Goal: Task Accomplishment & Management: Manage account settings

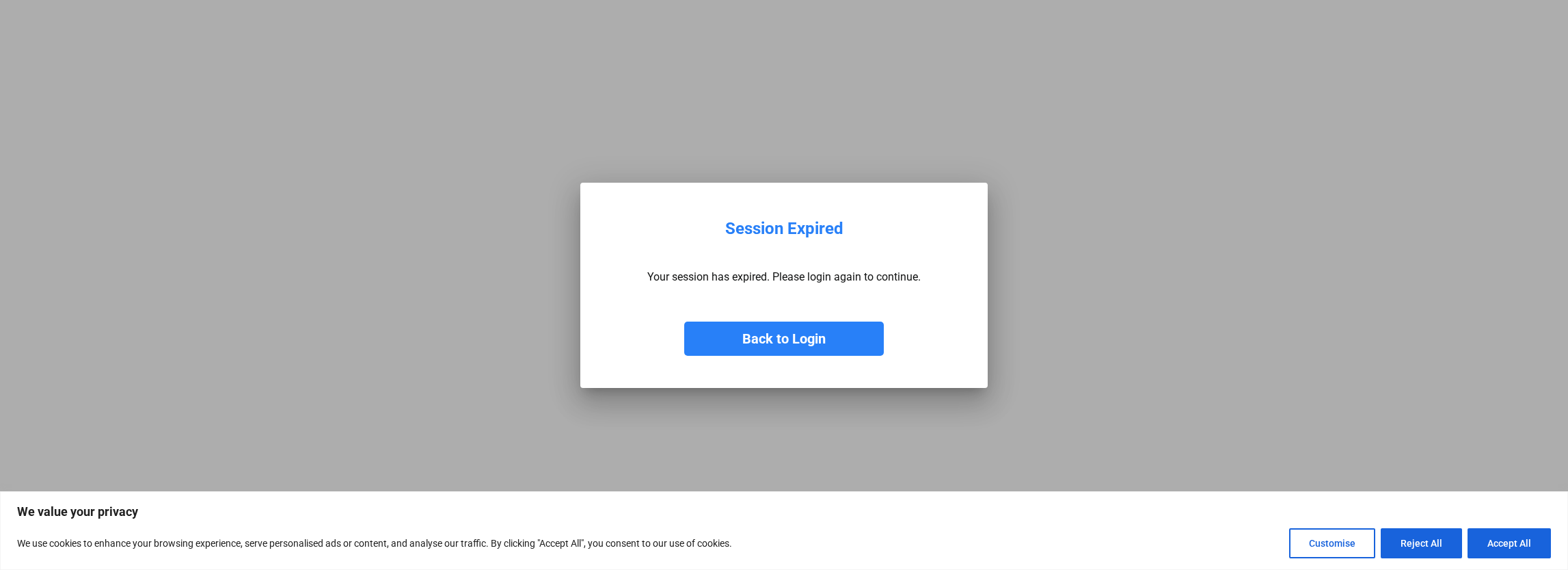
click at [808, 341] on button "Back to Login" at bounding box center [783, 338] width 200 height 34
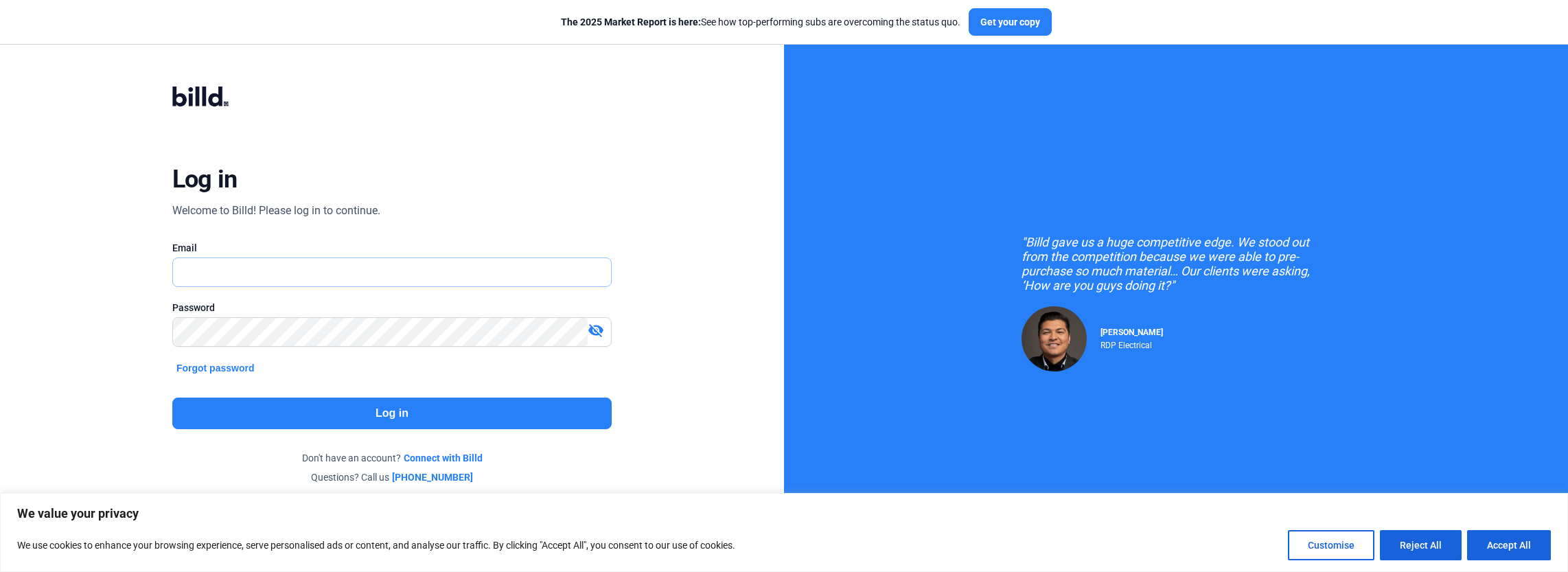
type input "[PERSON_NAME][EMAIL_ADDRESS][DOMAIN_NAME]"
click at [361, 413] on button "Log in" at bounding box center [392, 413] width 439 height 31
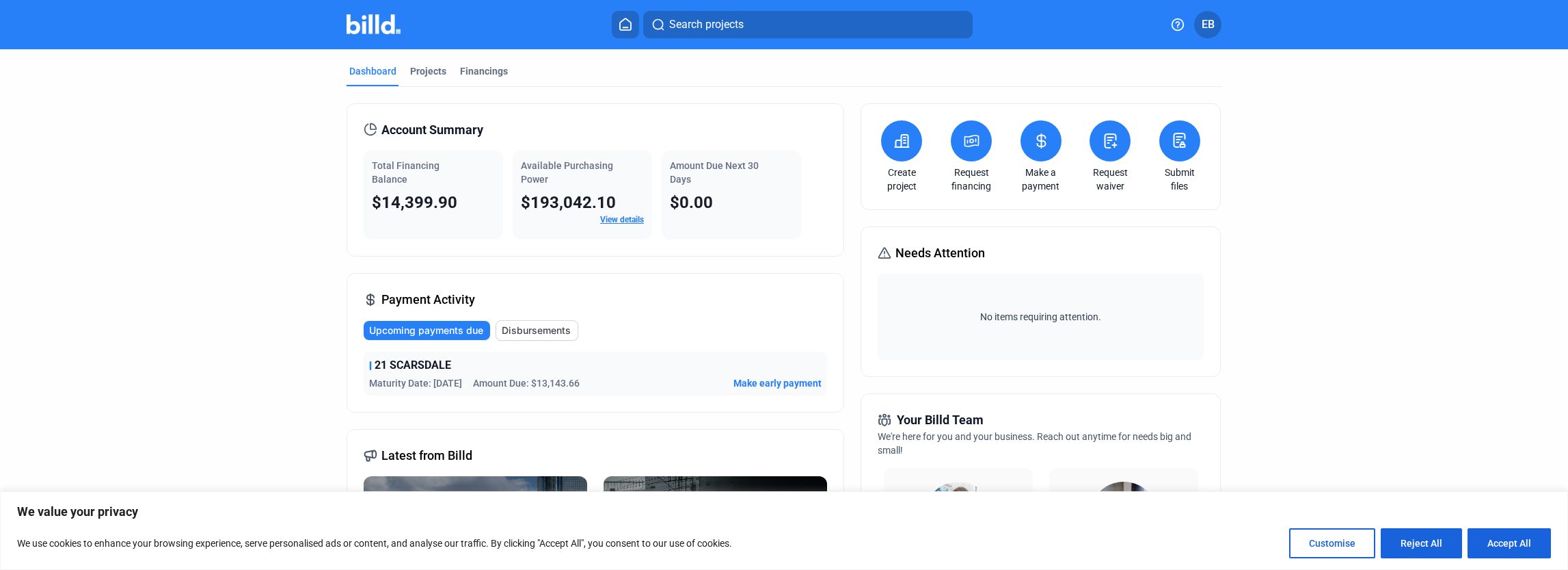
click at [1337, 221] on dashboard "Dashboard Projects Financings Account Summary Total Financing Balance $14,399.9…" at bounding box center [784, 522] width 1411 height 946
click at [424, 68] on div "Projects" at bounding box center [428, 71] width 36 height 13
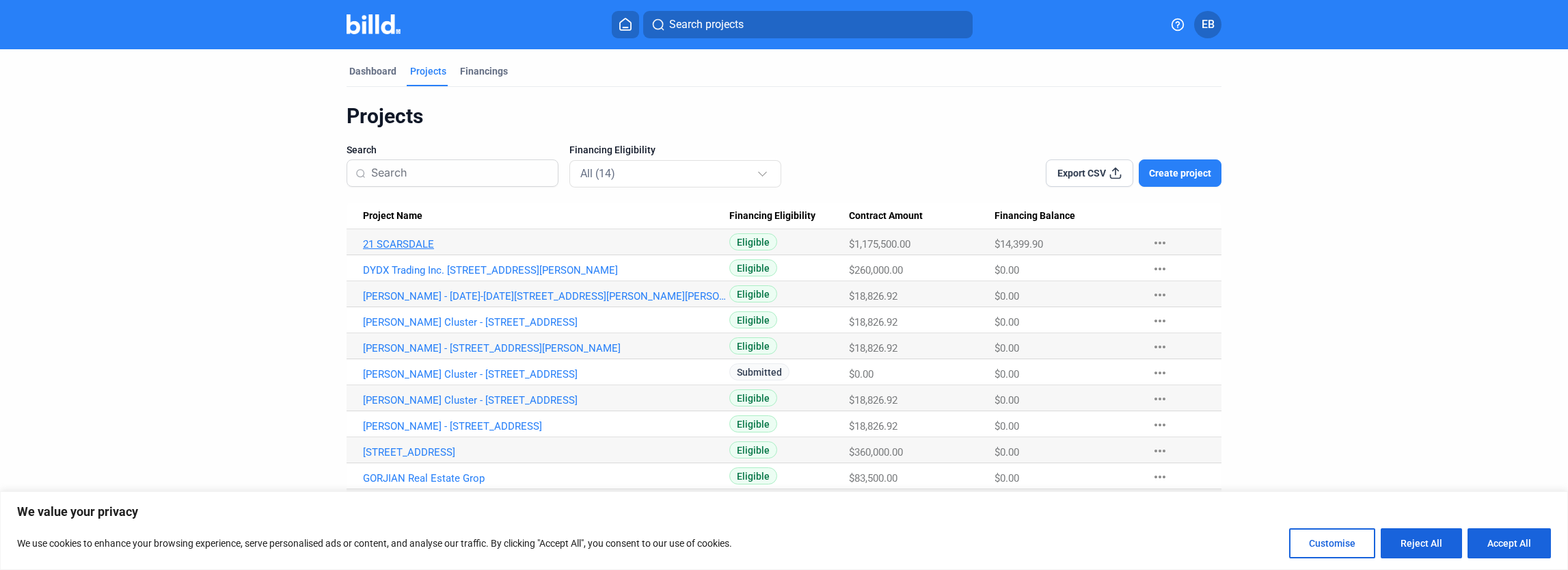
click at [413, 243] on link "21 SCARSDALE" at bounding box center [546, 244] width 366 height 13
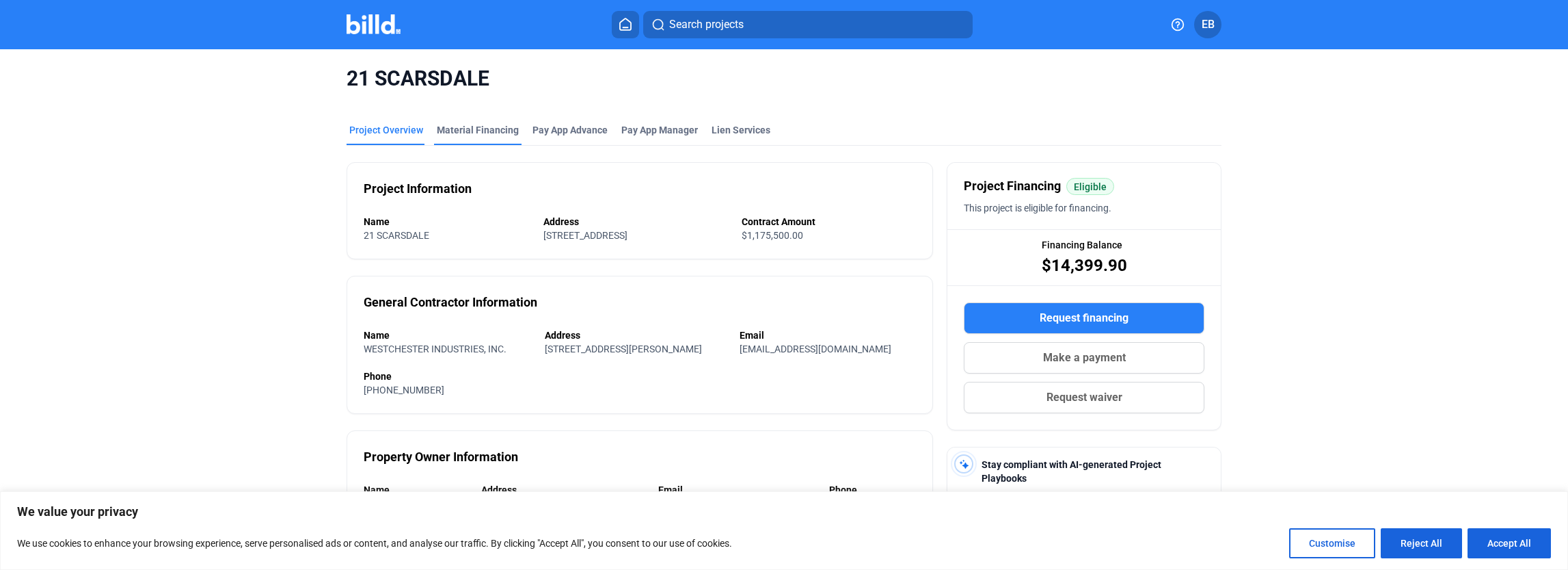
click at [472, 133] on div "Material Financing" at bounding box center [478, 130] width 82 height 13
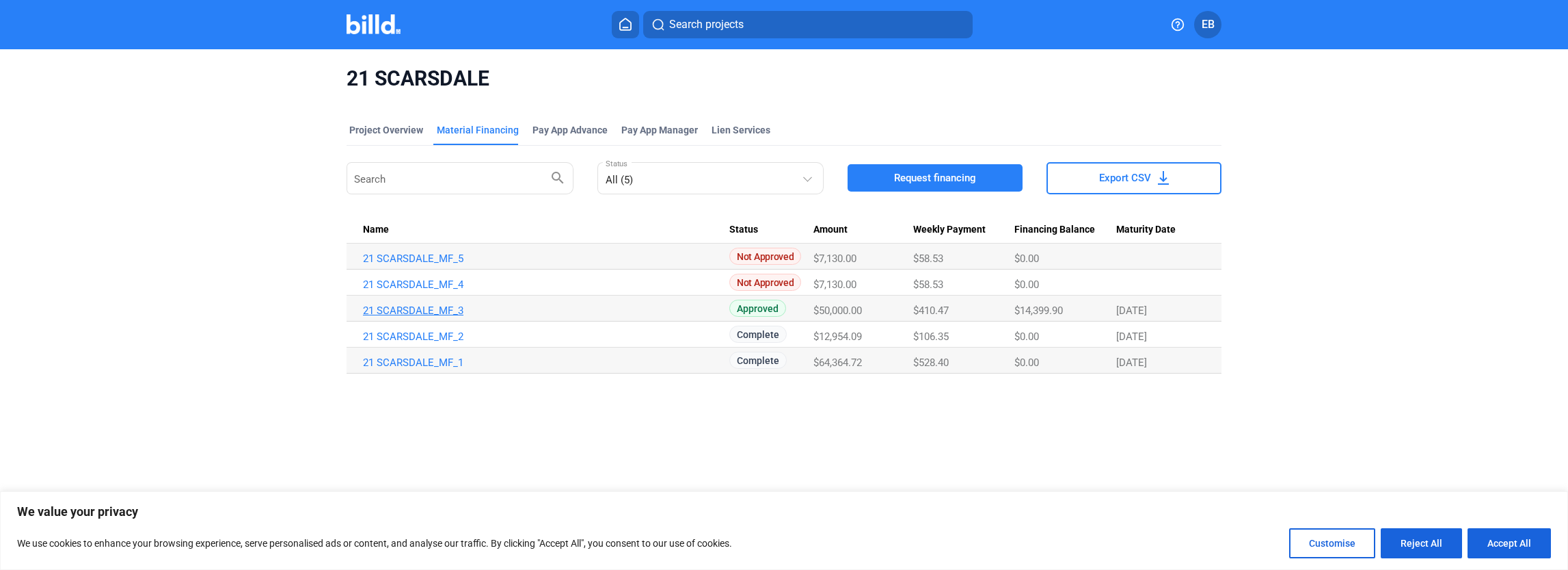
click at [441, 306] on link "21 SCARSDALE_MF_3" at bounding box center [546, 310] width 366 height 13
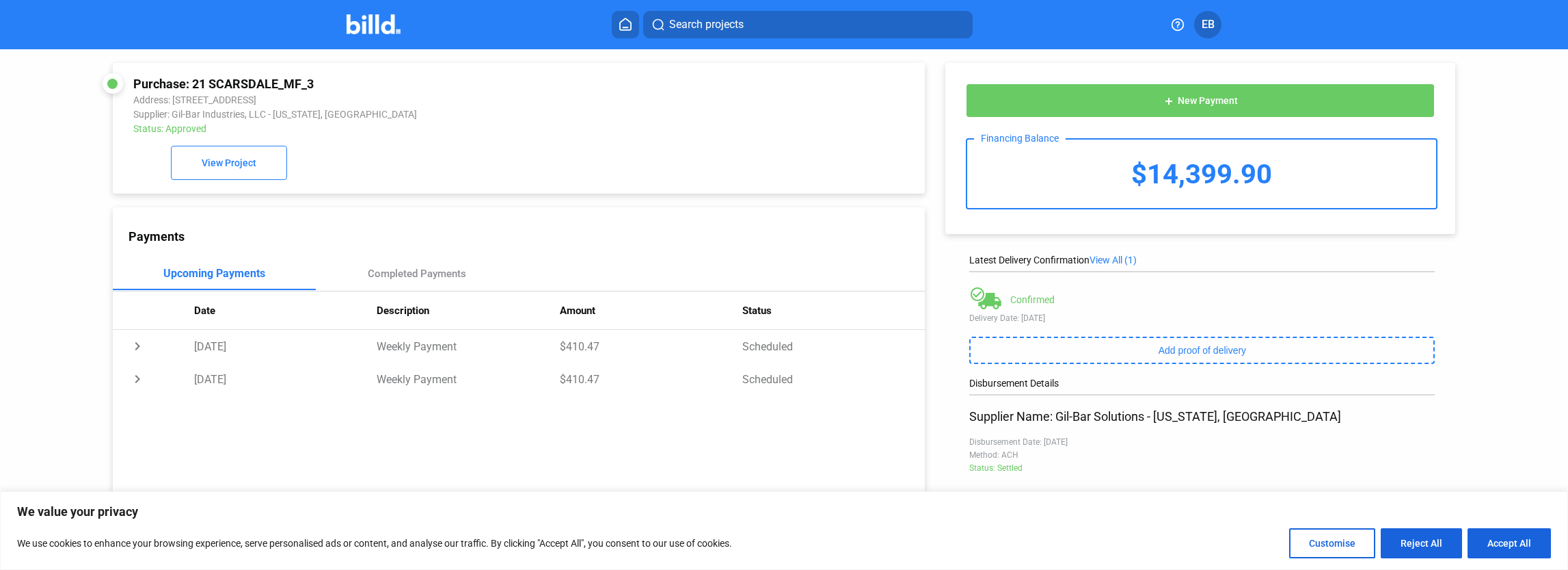
scroll to position [136, 0]
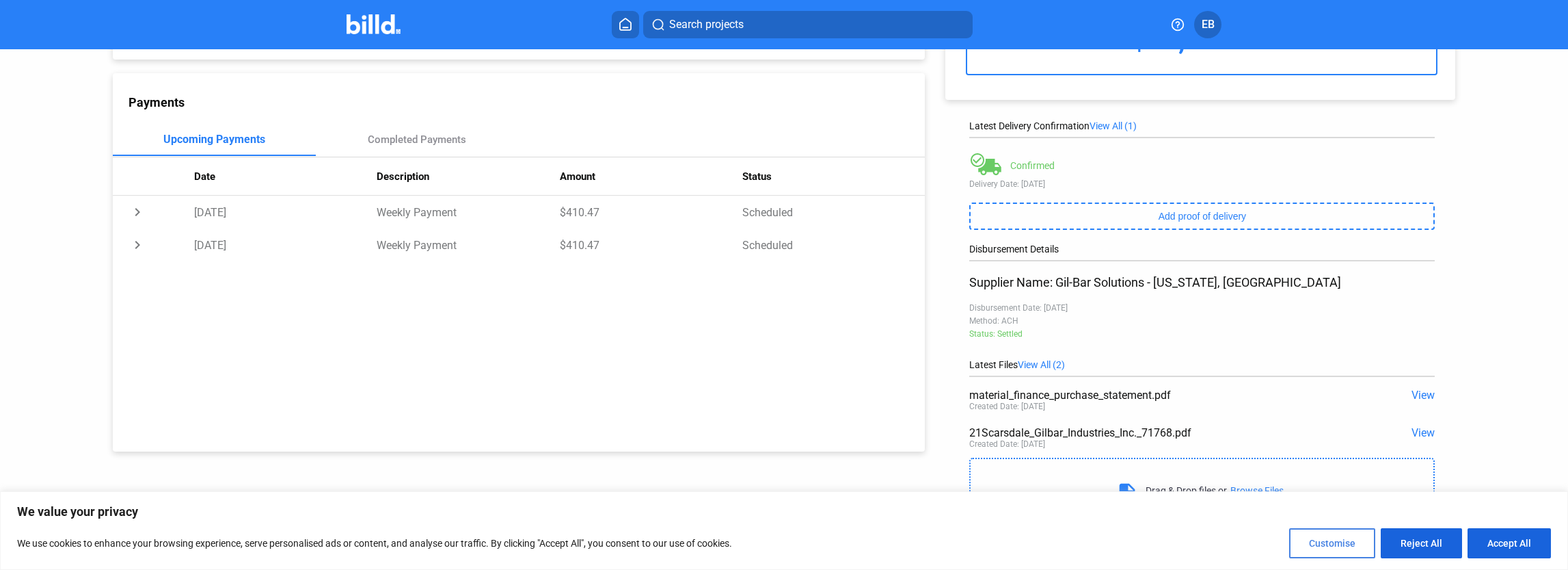
click at [1345, 543] on button "Customise" at bounding box center [1332, 543] width 86 height 30
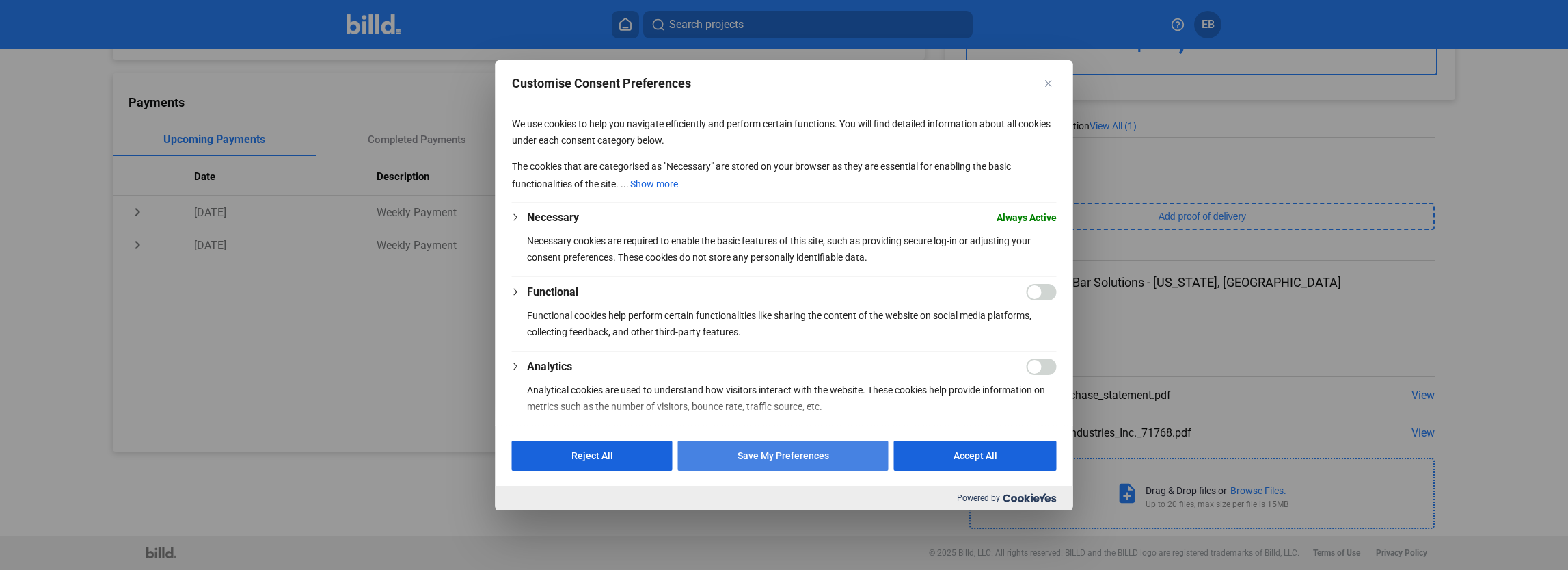
click at [782, 448] on button "Save My Preferences" at bounding box center [783, 455] width 211 height 30
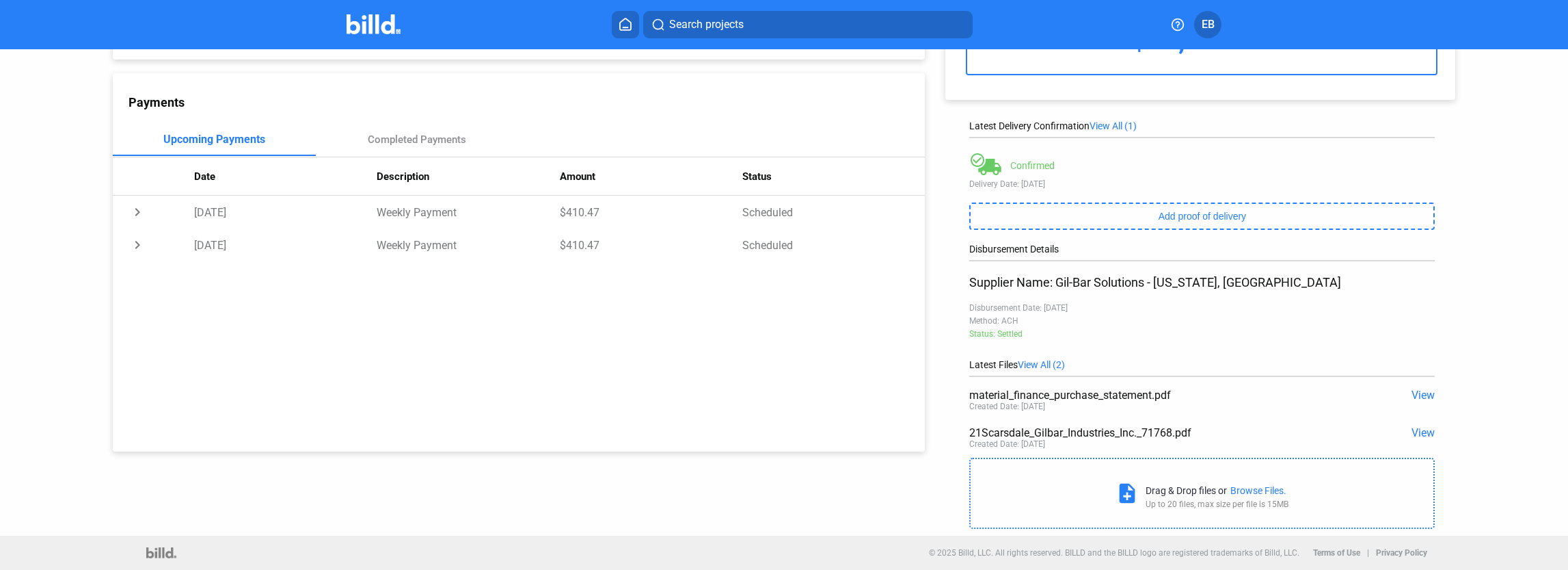
scroll to position [0, 0]
